Goal: Transaction & Acquisition: Purchase product/service

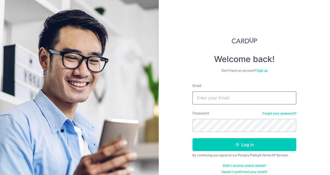
click at [218, 102] on input "Email" at bounding box center [244, 97] width 104 height 13
type input "vince.tan.jj@gmail.com"
click at [192, 138] on button "Log in" at bounding box center [244, 144] width 104 height 13
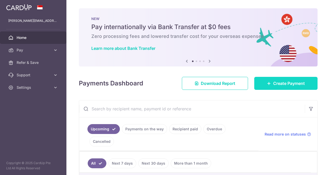
click at [281, 83] on span "Create Payment" at bounding box center [289, 83] width 32 height 6
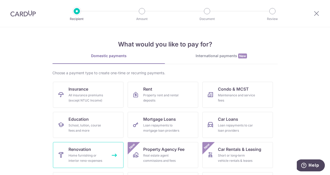
click at [90, 150] on link "Renovation Home furnishing or interior reno-expenses" at bounding box center [88, 155] width 71 height 26
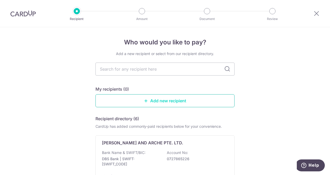
click at [185, 102] on link "Add new recipient" at bounding box center [164, 100] width 139 height 13
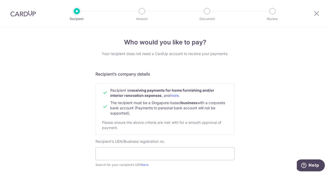
scroll to position [78, 0]
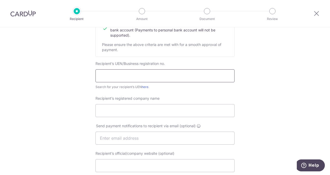
click at [176, 71] on input "text" at bounding box center [164, 75] width 139 height 13
click at [124, 79] on input "text" at bounding box center [164, 75] width 139 height 13
type input "201723220H"
click at [128, 109] on input "Recipient’s registered company name" at bounding box center [164, 110] width 139 height 13
type input "Arkhilite Pte Ltd"
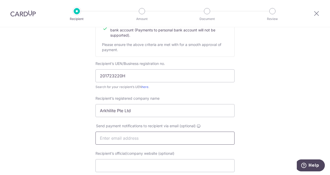
click at [179, 137] on input "text" at bounding box center [164, 137] width 139 height 13
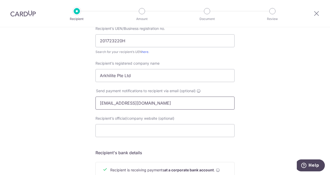
scroll to position [130, 0]
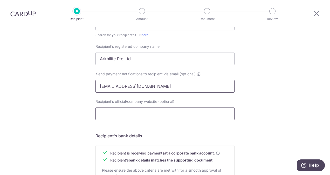
type input "admin@arkhilite.sg"
click at [172, 111] on input "Recipient’s official/company website (optional)" at bounding box center [164, 113] width 139 height 13
click at [265, 113] on div "Who would you like to pay? Your recipient does not need a CardUp account to rec…" at bounding box center [165, 93] width 330 height 390
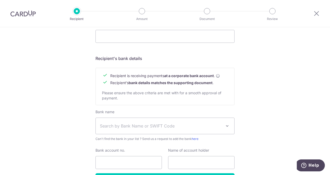
scroll to position [207, 0]
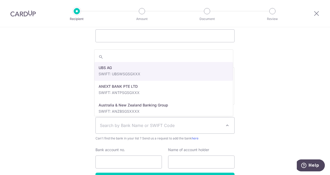
click at [157, 122] on span "Search by Bank Name or SWIFT Code" at bounding box center [161, 125] width 122 height 6
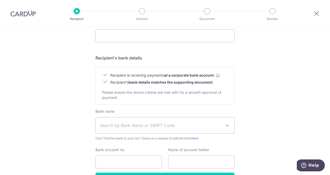
click at [140, 121] on span "Search by Bank Name or SWIFT Code" at bounding box center [165, 125] width 138 height 16
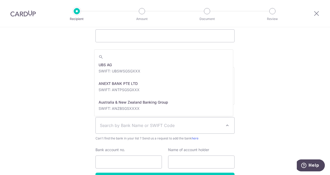
scroll to position [0, 0]
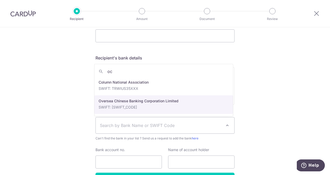
type input "oc"
select select "12"
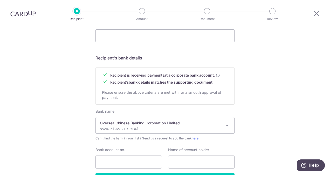
click at [277, 122] on div "Who would you like to pay? Your recipient does not need a CardUp account to rec…" at bounding box center [165, 15] width 330 height 390
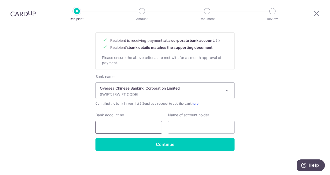
click at [135, 124] on input "Bank account no." at bounding box center [128, 127] width 66 height 13
type input "712452507001"
click at [179, 129] on input "text" at bounding box center [201, 127] width 66 height 13
type input "Arkhilite Pte Ltd"
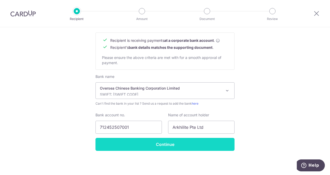
click at [178, 147] on input "Continue" at bounding box center [164, 144] width 139 height 13
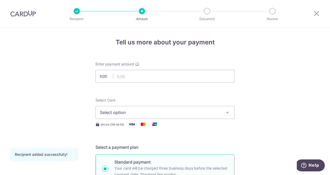
click at [193, 111] on span "Select option" at bounding box center [160, 112] width 121 height 6
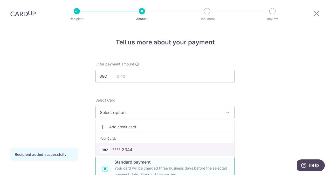
click at [138, 148] on span "**** 3344" at bounding box center [165, 149] width 130 height 6
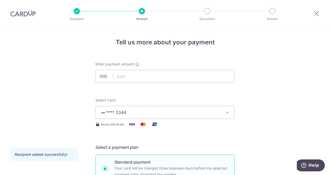
scroll to position [130, 0]
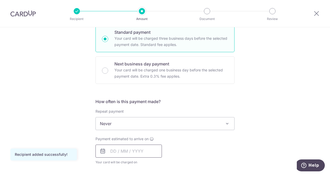
click at [128, 156] on input "text" at bounding box center [128, 150] width 66 height 13
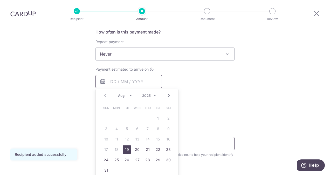
scroll to position [207, 0]
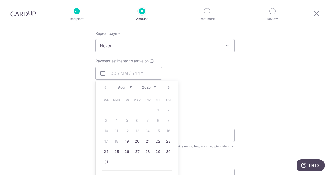
click at [68, 127] on div "Tell us more about your payment Enter payment amount SGD Recipient added succes…" at bounding box center [165, 72] width 330 height 504
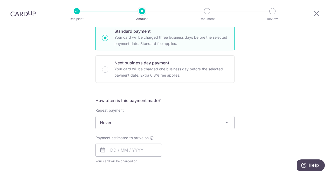
scroll to position [130, 0]
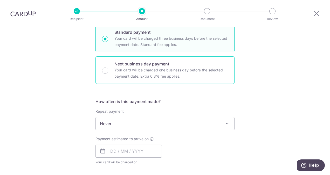
click at [191, 71] on p "Your card will be charged one business day before the selected payment date. Ex…" at bounding box center [171, 73] width 114 height 12
click at [108, 71] on input "Next business day payment Your card will be charged one business day before the…" at bounding box center [105, 70] width 6 height 6
radio input "false"
radio input "true"
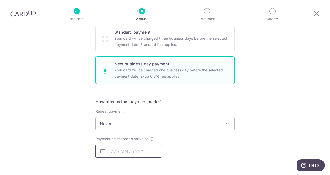
click at [136, 148] on input "text" at bounding box center [128, 150] width 66 height 13
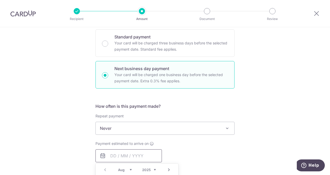
scroll to position [104, 0]
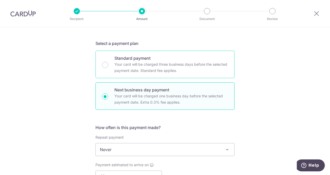
click at [108, 65] on div "Standard payment Your card will be charged three business days before the selec…" at bounding box center [164, 64] width 139 height 27
radio input "true"
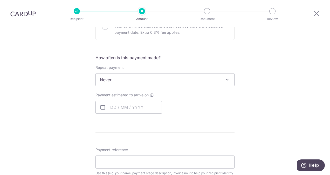
scroll to position [182, 0]
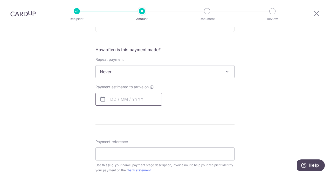
click at [131, 95] on input "text" at bounding box center [128, 99] width 66 height 13
click at [278, 77] on div "Tell us more about your payment Enter payment amount SGD Recipient added succes…" at bounding box center [165, 107] width 330 height 522
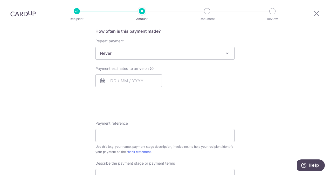
scroll to position [207, 0]
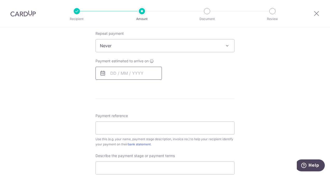
click at [130, 71] on input "text" at bounding box center [128, 73] width 66 height 13
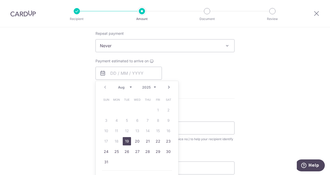
click at [69, 86] on div "Tell us more about your payment Enter payment amount SGD Recipient added succes…" at bounding box center [165, 81] width 330 height 522
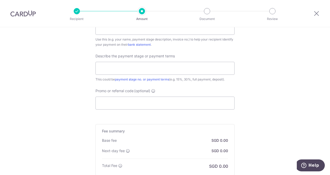
scroll to position [295, 0]
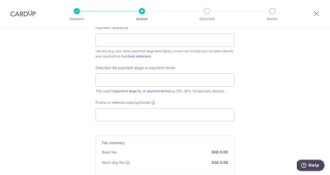
click at [318, 165] on span "Help" at bounding box center [313, 165] width 11 height 5
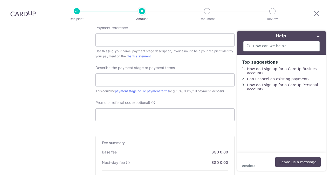
click at [320, 34] on button "Minimize widget" at bounding box center [318, 36] width 8 height 7
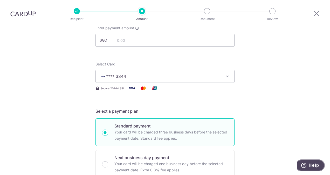
scroll to position [10, 0]
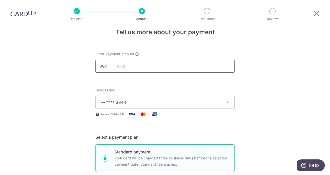
click at [134, 62] on input "text" at bounding box center [164, 66] width 139 height 13
type input "5,500.00"
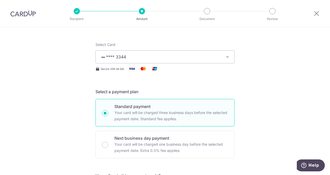
scroll to position [88, 0]
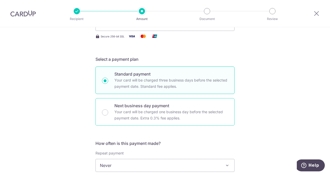
click at [135, 106] on p "Next business day payment" at bounding box center [171, 105] width 114 height 6
click at [108, 109] on input "Next business day payment Your card will be charged one business day before the…" at bounding box center [105, 112] width 6 height 6
radio input "false"
radio input "true"
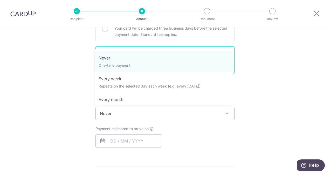
click at [173, 113] on span "Never" at bounding box center [165, 113] width 138 height 12
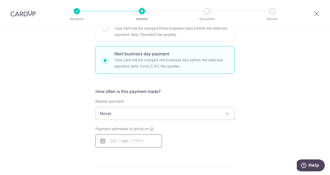
click at [124, 137] on input "text" at bounding box center [128, 140] width 66 height 13
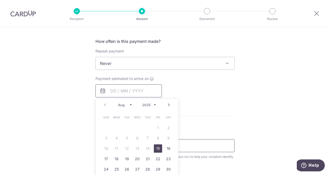
scroll to position [192, 0]
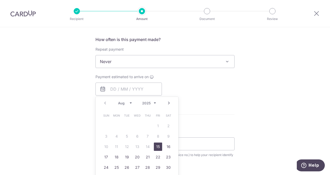
click at [156, 146] on link "15" at bounding box center [158, 146] width 8 height 8
type input "[DATE]"
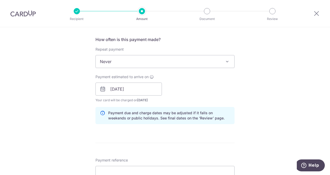
click at [267, 136] on div "Tell us more about your payment Enter payment amount SGD 5,500.00 5500.00 Recip…" at bounding box center [165, 111] width 330 height 550
click at [194, 134] on form "Enter payment amount SGD 5,500.00 5500.00 Recipient added successfully! Select …" at bounding box center [164, 116] width 139 height 492
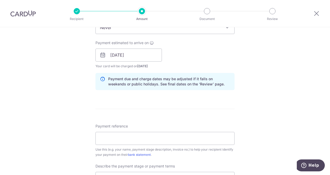
scroll to position [243, 0]
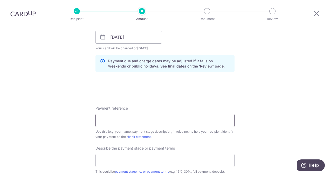
click at [143, 122] on input "Payment reference" at bounding box center [164, 120] width 139 height 13
click at [268, 127] on div "Tell us more about your payment Enter payment amount SGD 5,500.00 5500.00 Recip…" at bounding box center [165, 59] width 330 height 550
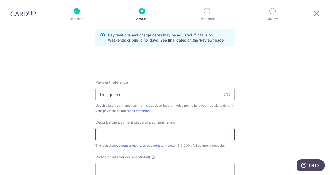
click at [167, 135] on input "text" at bounding box center [164, 134] width 139 height 13
drag, startPoint x: 146, startPoint y: 91, endPoint x: 42, endPoint y: 93, distance: 104.0
click at [42, 93] on div "Tell us more about your payment Enter payment amount SGD 5,500.00 5500.00 Recip…" at bounding box center [165, 33] width 330 height 550
drag, startPoint x: 98, startPoint y: 94, endPoint x: 110, endPoint y: 90, distance: 12.2
click at [98, 94] on input "A250801" at bounding box center [164, 94] width 139 height 13
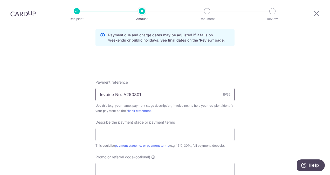
type input "Invoice No. A250801"
click at [278, 88] on div "Tell us more about your payment Enter payment amount SGD 5,500.00 5500.00 Recip…" at bounding box center [165, 33] width 330 height 550
click at [279, 88] on div "Tell us more about your payment Enter payment amount SGD 5,500.00 5500.00 Recip…" at bounding box center [165, 33] width 330 height 550
click at [248, 116] on div "Tell us more about your payment Enter payment amount SGD 5,500.00 5500.00 Recip…" at bounding box center [165, 33] width 330 height 550
click at [175, 135] on input "text" at bounding box center [164, 134] width 139 height 13
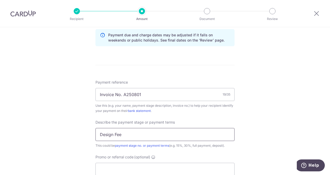
type input "Design Fee"
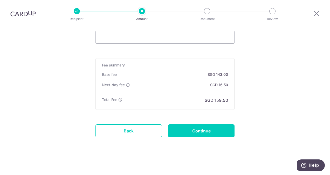
scroll to position [324, 0]
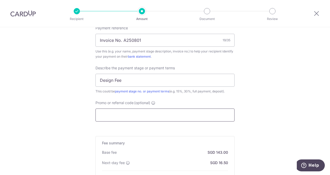
click at [127, 114] on input "Promo or referral code (optional)" at bounding box center [164, 114] width 139 height 13
type input "o"
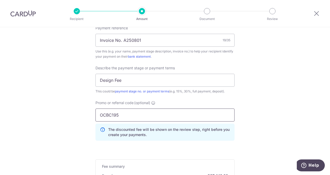
type input "OCBC195"
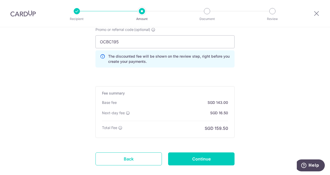
scroll to position [401, 0]
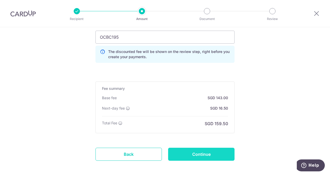
click at [196, 150] on input "Continue" at bounding box center [201, 154] width 66 height 13
type input "Create Schedule"
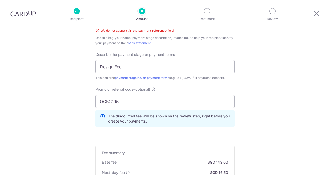
scroll to position [318, 0]
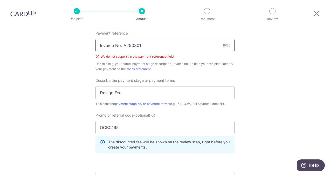
click at [119, 45] on input "Invoice No. A250801" at bounding box center [164, 45] width 139 height 13
type input "Invoice No A250801"
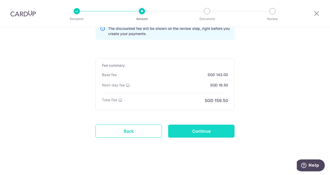
click at [192, 130] on input "Continue" at bounding box center [201, 130] width 66 height 13
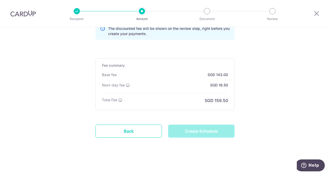
type input "Create Schedule"
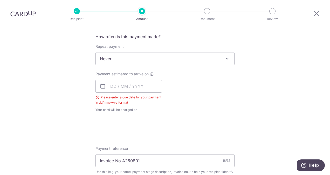
scroll to position [158, 0]
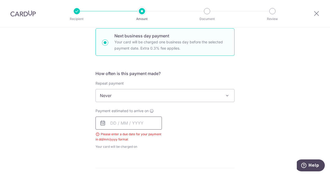
click at [136, 124] on input "text" at bounding box center [128, 122] width 66 height 13
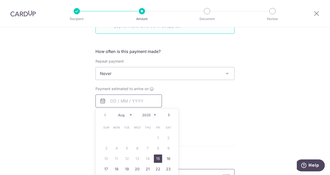
scroll to position [210, 0]
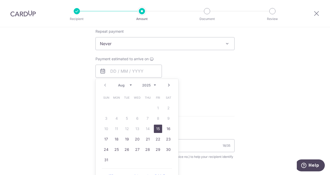
click at [157, 127] on link "15" at bounding box center [158, 128] width 8 height 8
type input "[DATE]"
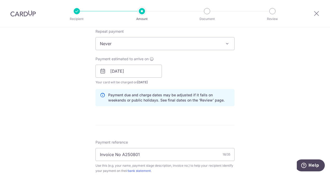
click at [285, 83] on div "Tell us more about your payment Enter payment amount SGD 5,500.00 5500.00 Selec…" at bounding box center [165, 105] width 330 height 574
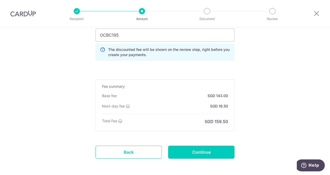
scroll to position [424, 0]
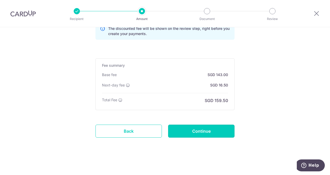
click at [209, 125] on input "Continue" at bounding box center [201, 130] width 66 height 13
type input "Create Schedule"
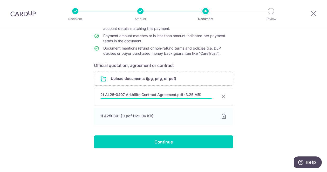
scroll to position [54, 0]
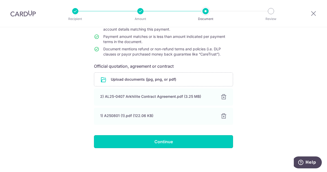
click at [192, 140] on input "Continue" at bounding box center [163, 141] width 139 height 13
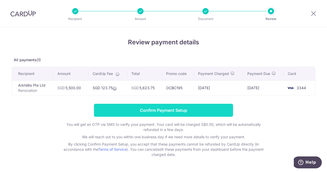
click at [179, 110] on input "Confirm Payment Setup" at bounding box center [163, 110] width 139 height 13
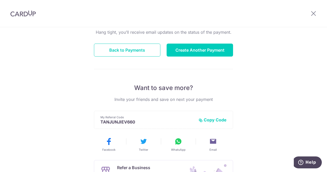
scroll to position [28, 0]
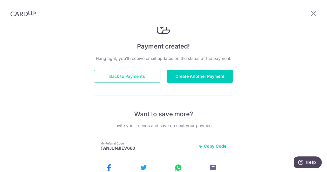
click at [121, 73] on button "Back to Payments" at bounding box center [127, 76] width 66 height 13
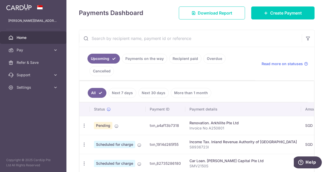
scroll to position [78, 0]
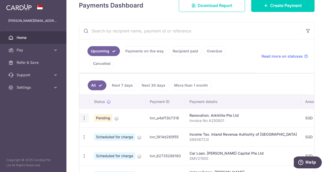
click at [85, 119] on icon "button" at bounding box center [83, 117] width 5 height 5
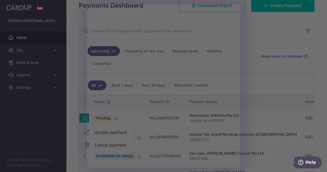
click at [255, 51] on div at bounding box center [165, 87] width 330 height 174
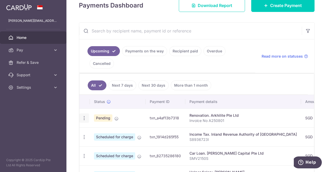
click at [85, 118] on icon "button" at bounding box center [83, 117] width 5 height 5
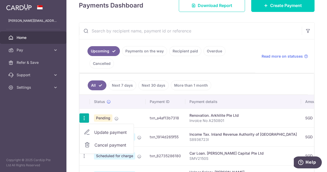
click at [117, 142] on span "Cancel payment" at bounding box center [111, 145] width 35 height 6
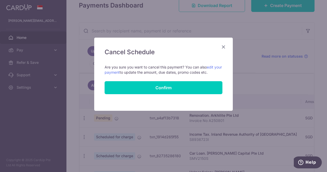
click at [223, 45] on icon "Close" at bounding box center [223, 47] width 6 height 6
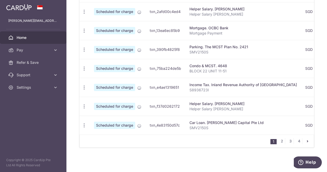
scroll to position [241, 0]
